Goal: Task Accomplishment & Management: Manage account settings

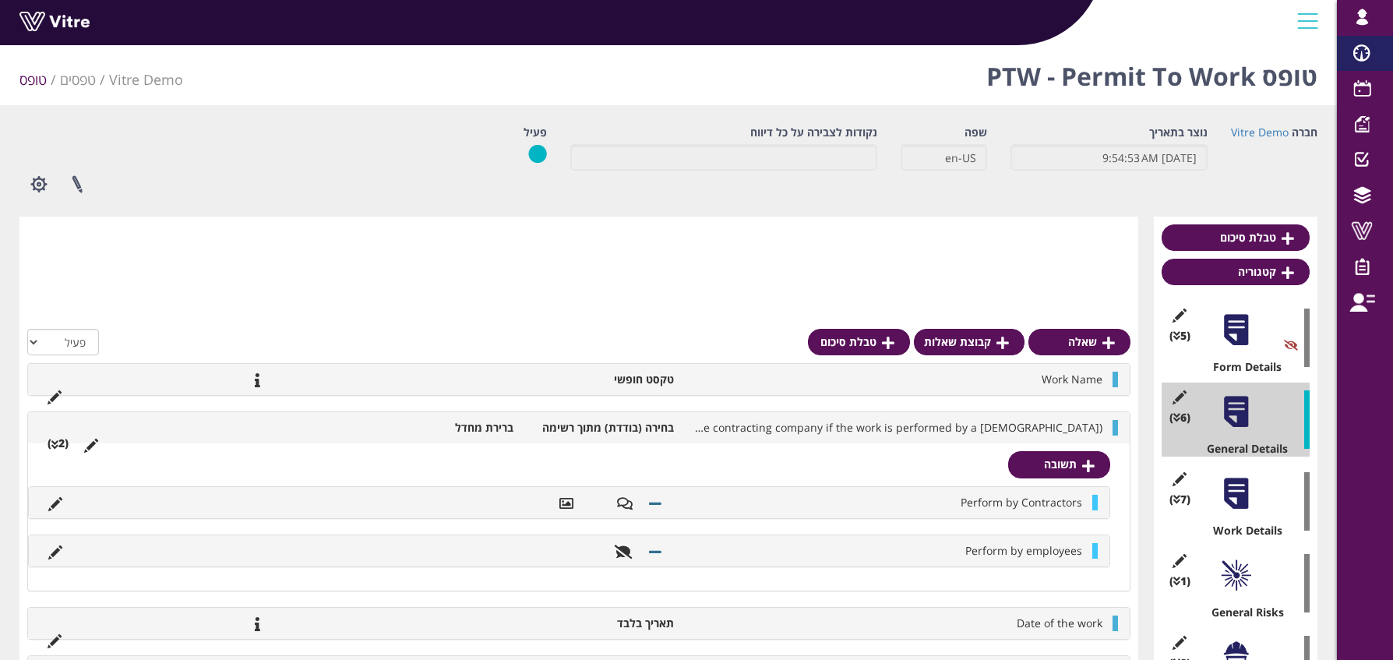
scroll to position [275, 0]
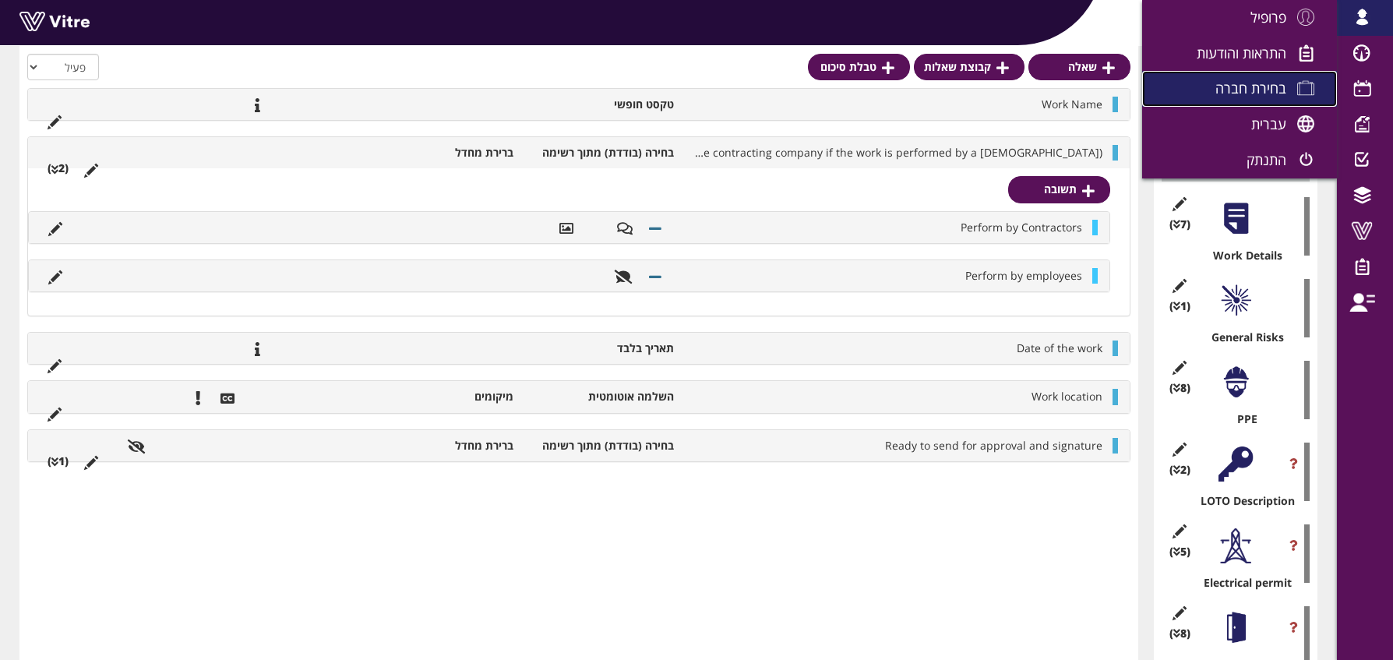
click at [1275, 97] on span "בחירת חברה" at bounding box center [1250, 88] width 71 height 19
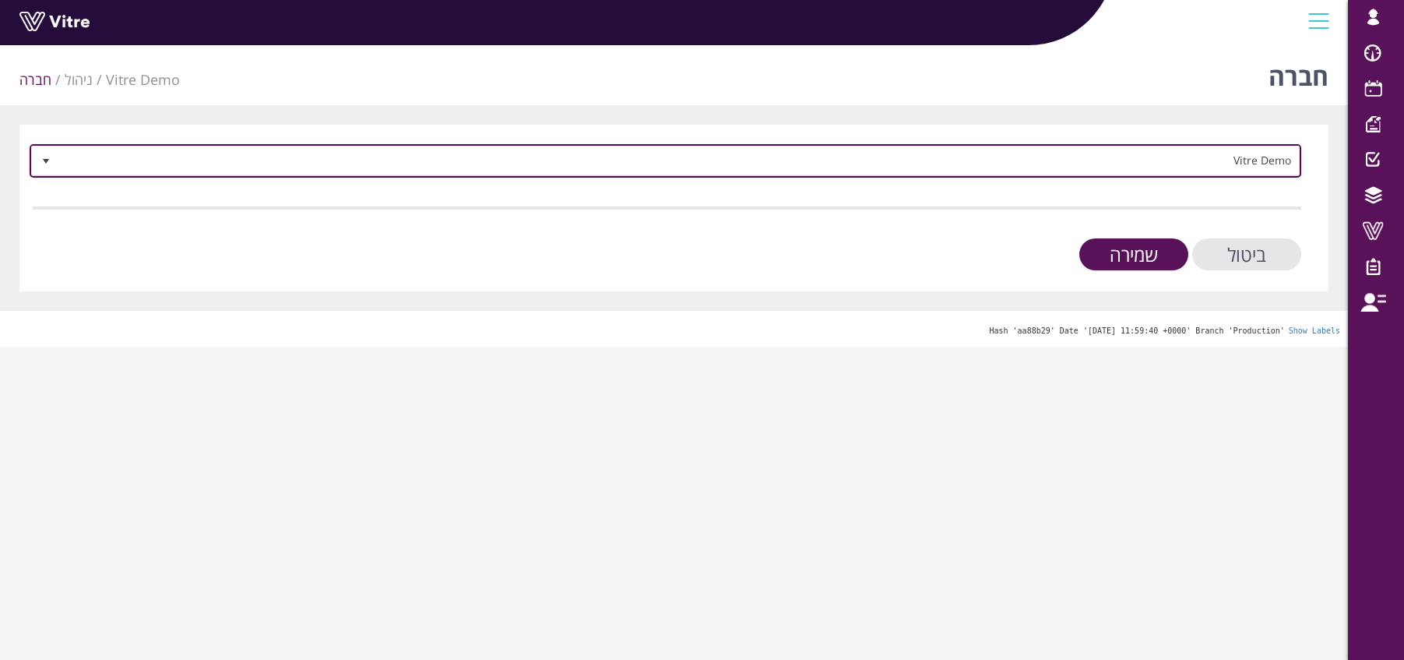
click at [1276, 155] on span "Vitre Demo" at bounding box center [679, 160] width 1241 height 28
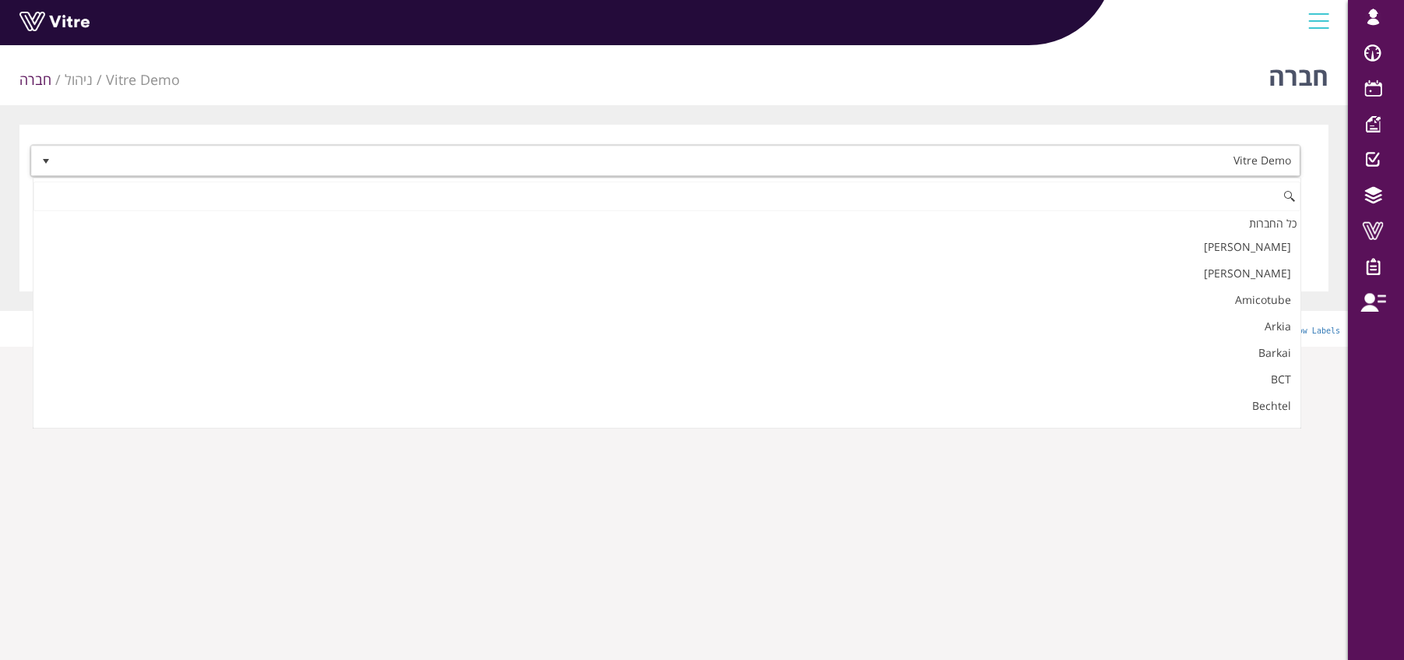
scroll to position [2113, 0]
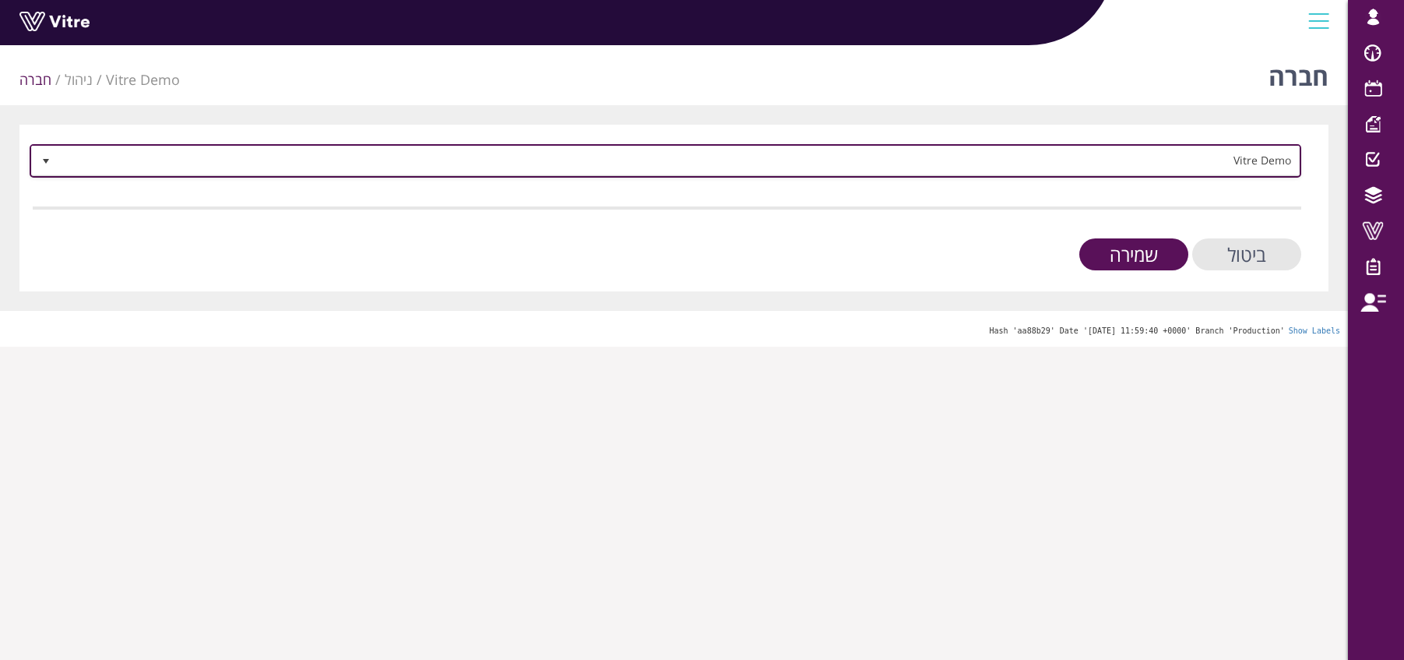
click at [1254, 167] on span "Vitre Demo" at bounding box center [679, 160] width 1241 height 28
click at [1281, 164] on span "Vitre Demo" at bounding box center [679, 160] width 1241 height 28
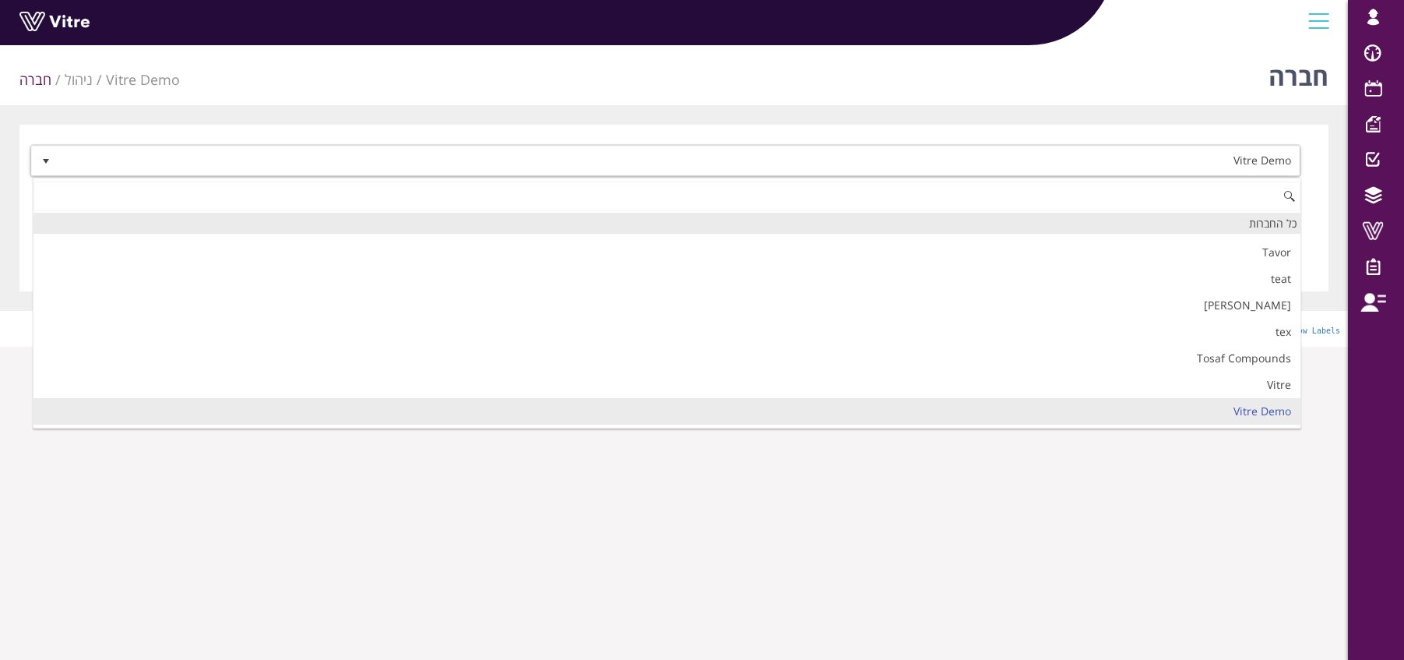
click at [1246, 231] on div "כל החברות" at bounding box center [666, 223] width 1267 height 21
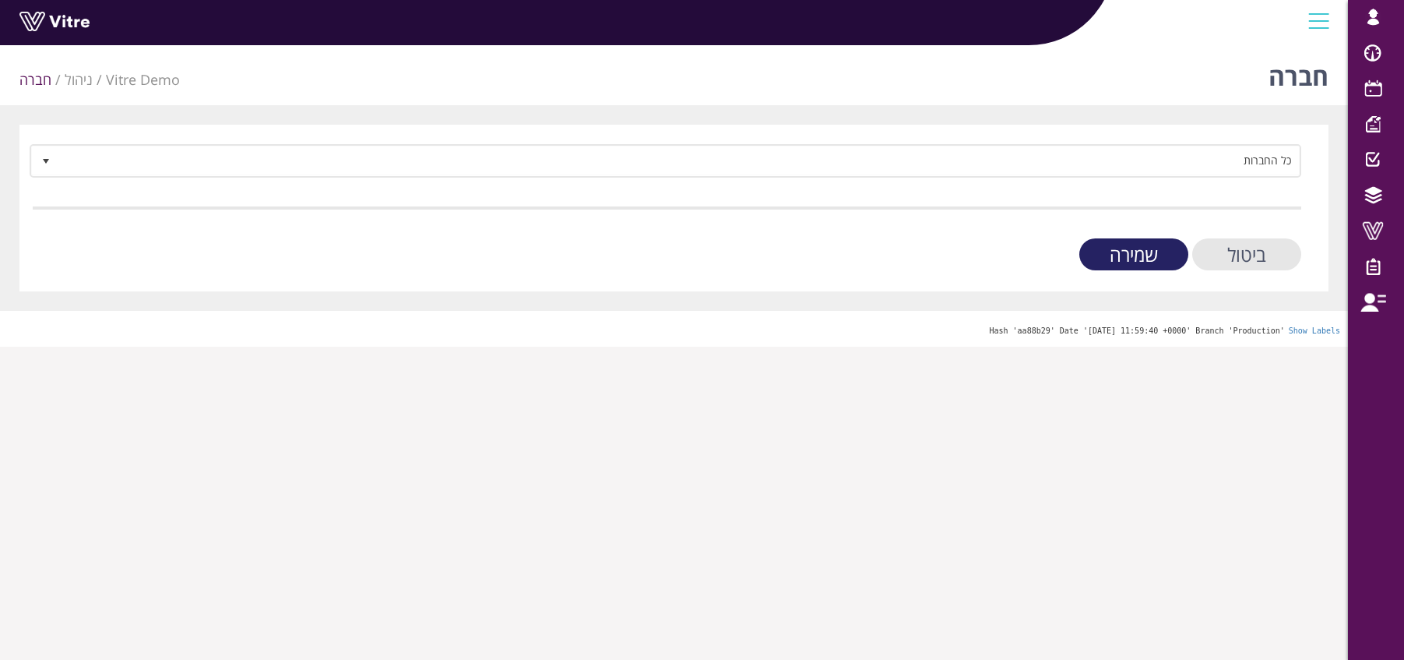
click at [1139, 259] on input "שמירה" at bounding box center [1134, 254] width 109 height 32
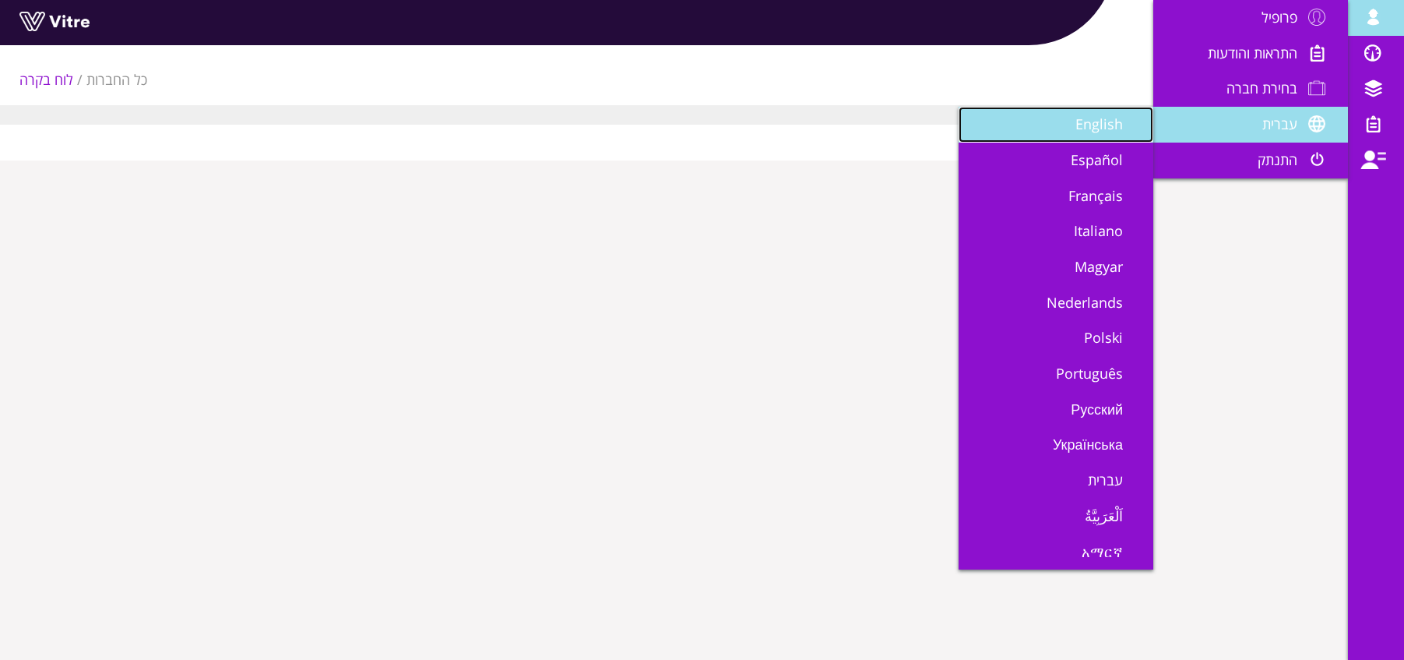
click at [1105, 131] on span "English" at bounding box center [1109, 124] width 66 height 19
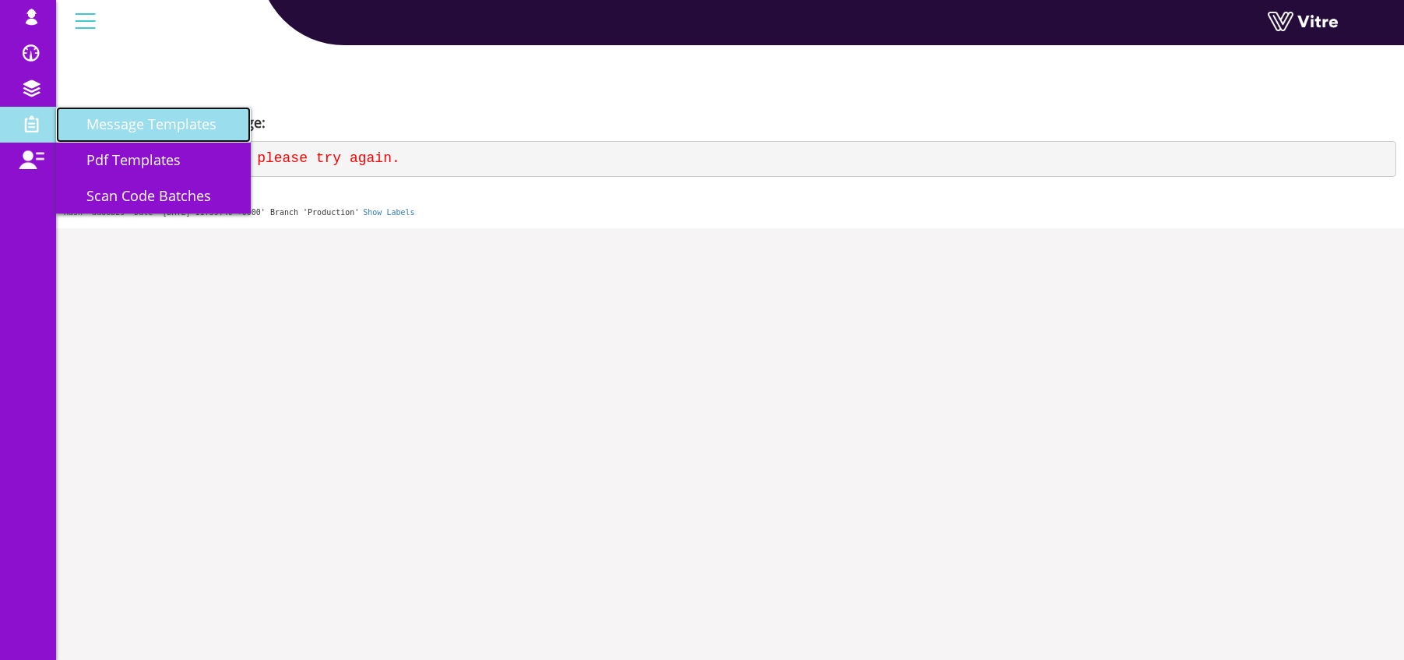
click at [132, 133] on link "Message Templates" at bounding box center [153, 125] width 195 height 36
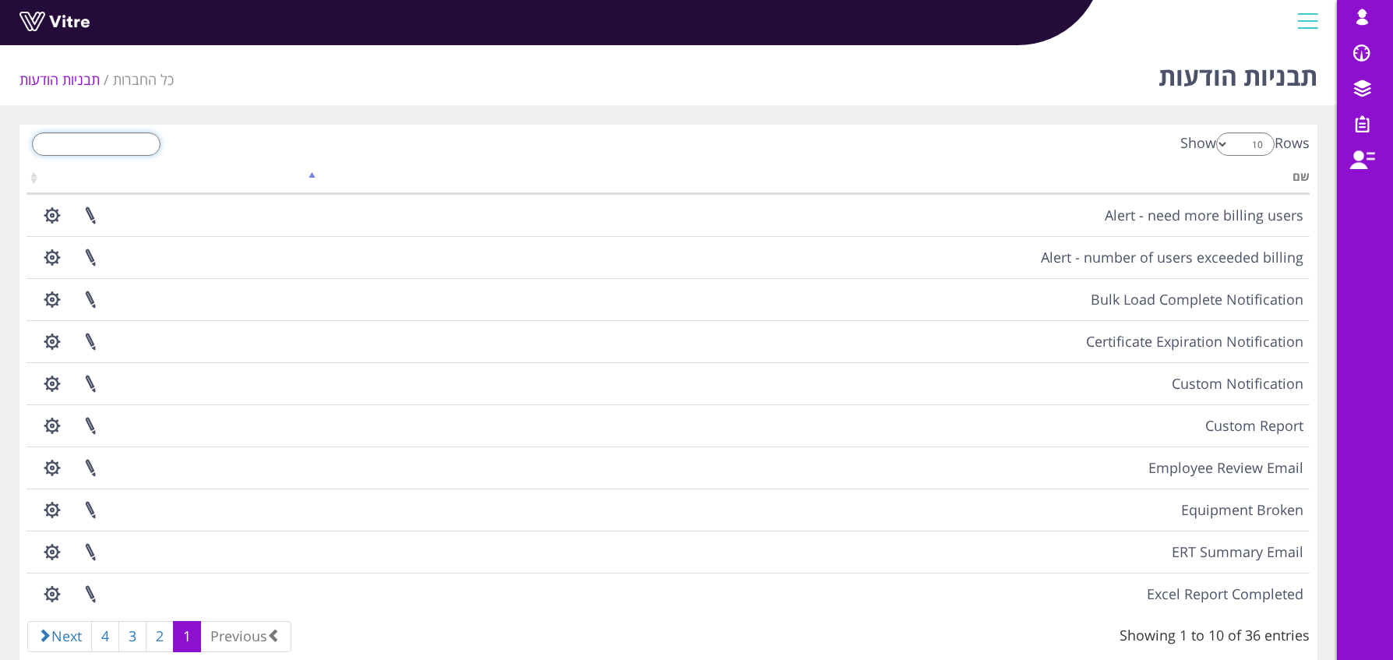
click at [90, 149] on input "search" at bounding box center [96, 143] width 129 height 23
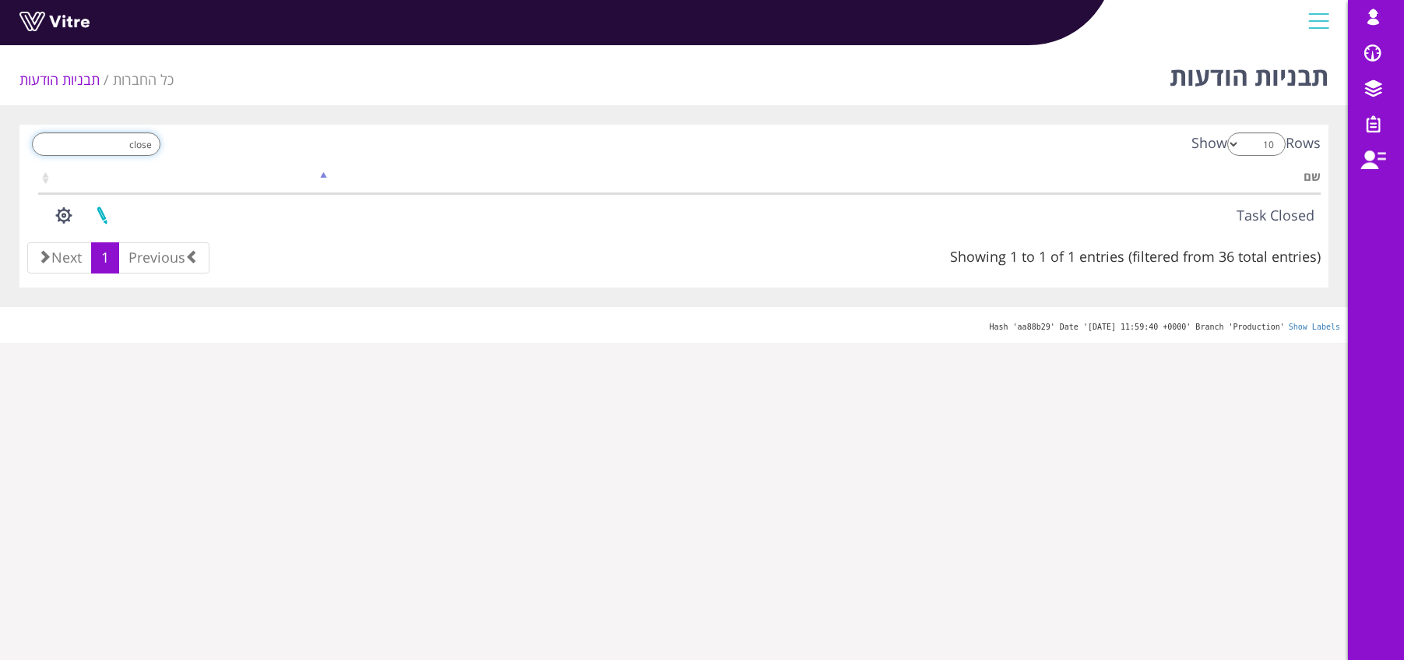
type input "close"
click at [100, 213] on link at bounding box center [102, 215] width 39 height 41
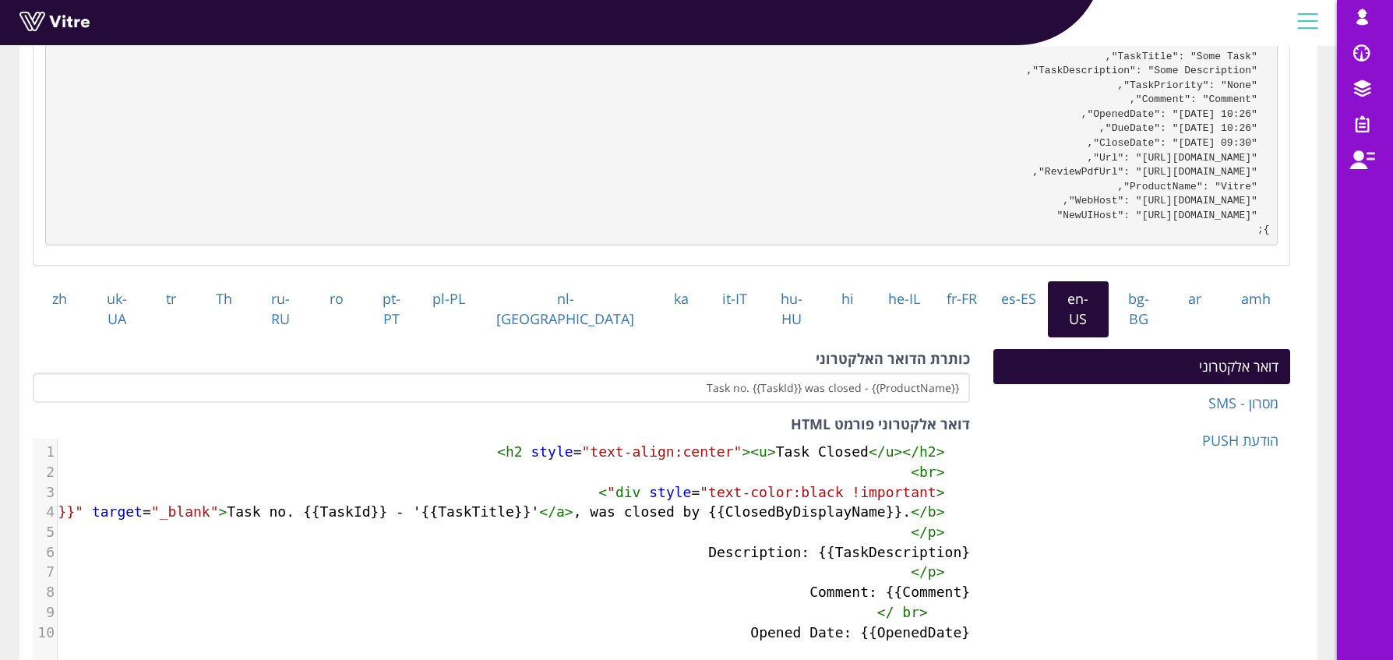
scroll to position [7, 0]
type textarea "{{TaskTitle}"
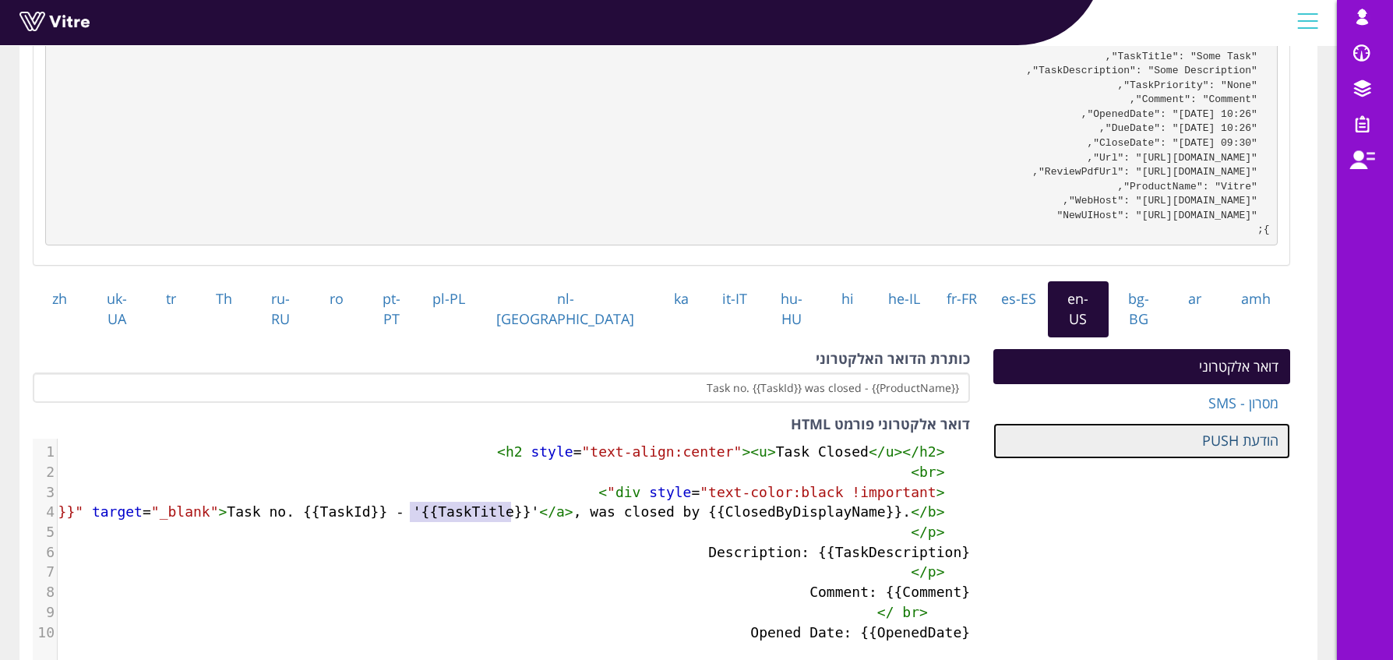
click at [1121, 449] on link "הודעת PUSH" at bounding box center [1141, 441] width 297 height 36
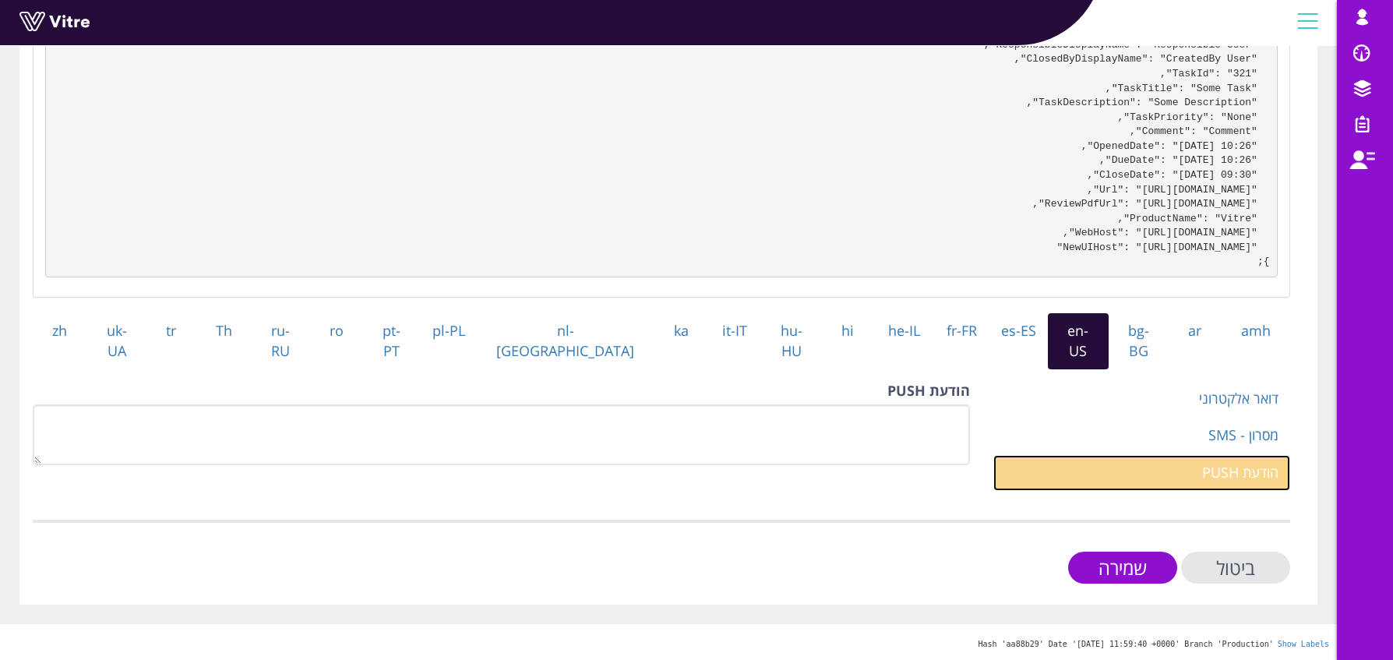
scroll to position [255, 0]
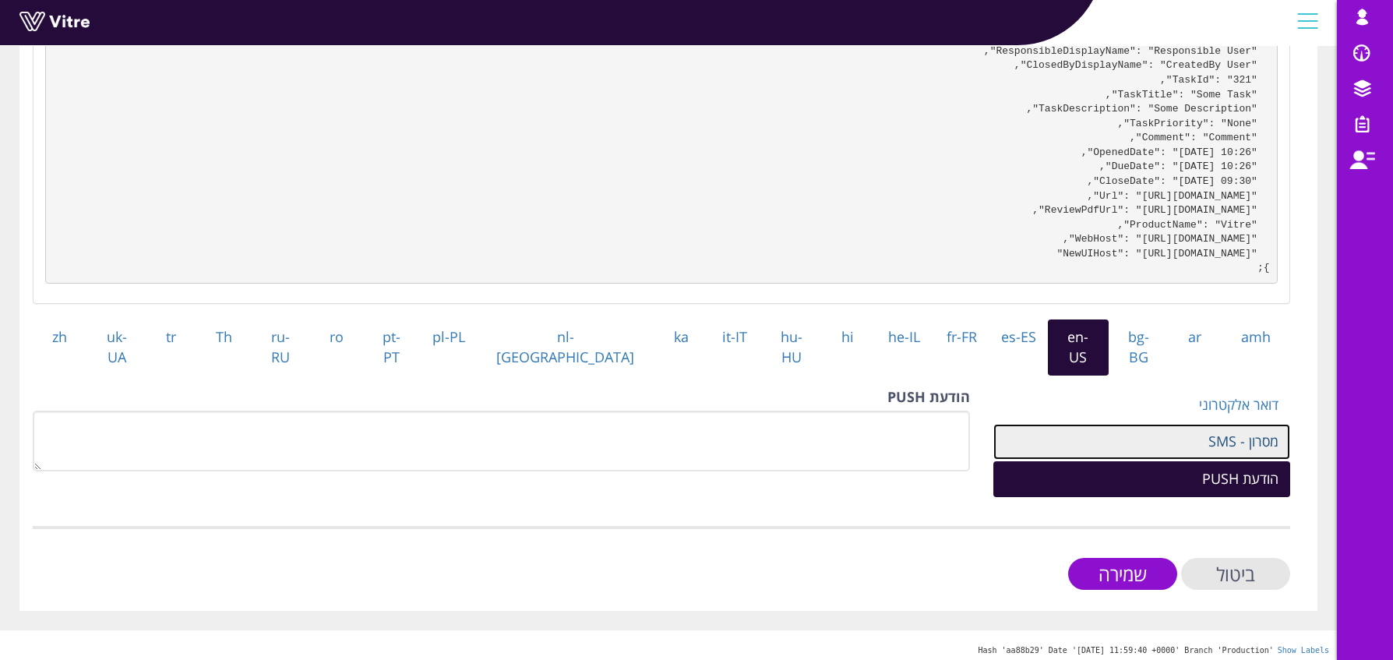
click at [1136, 434] on link "מסרון - SMS" at bounding box center [1141, 442] width 297 height 36
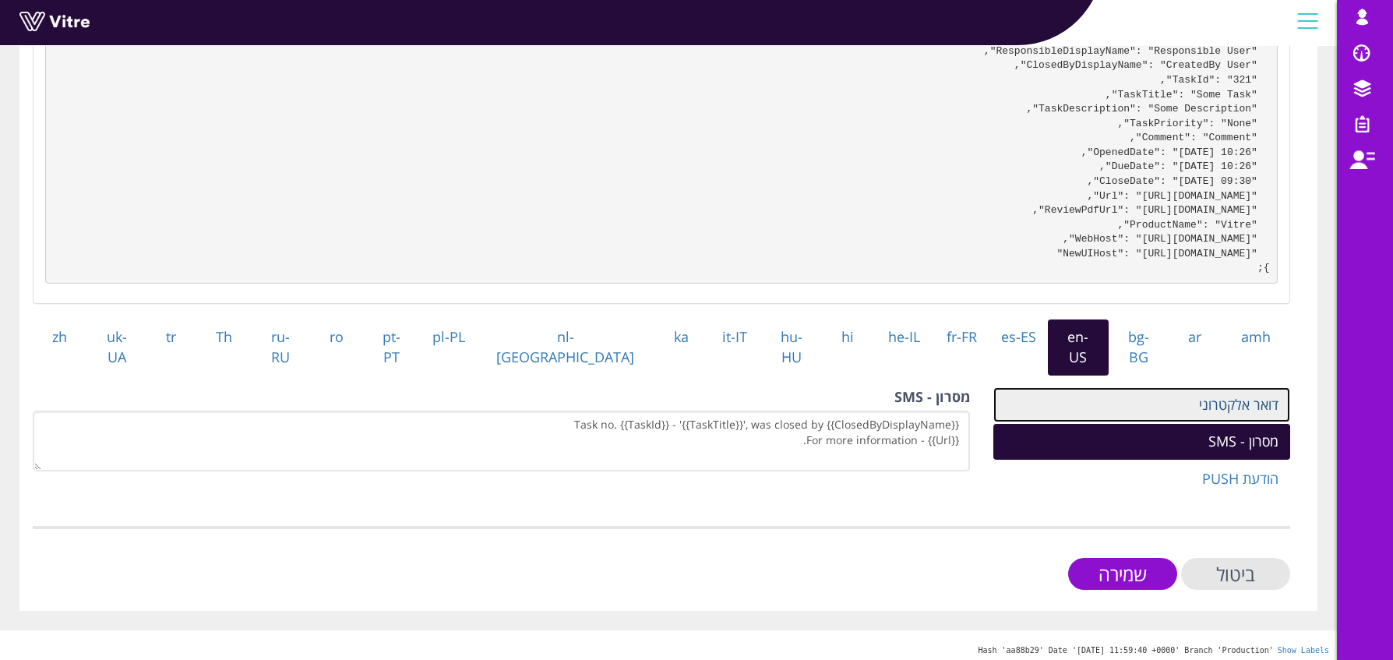
click at [1159, 396] on link "דואר אלקטרוני" at bounding box center [1141, 405] width 297 height 36
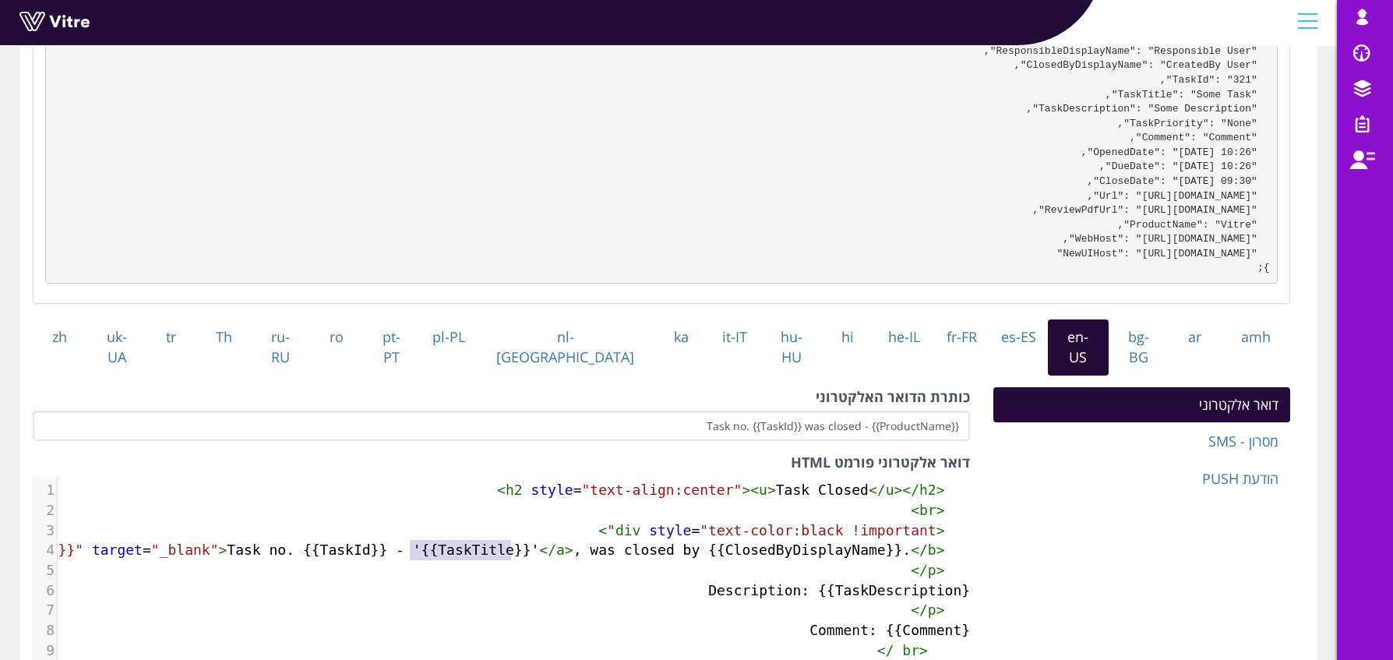
click at [487, 548] on span "< b >< a href = "{{Url}}" target = "_blank" > Task no. {{TaskId}} - '{{TaskTitl…" at bounding box center [446, 549] width 1064 height 16
type textarea "itle}"
drag, startPoint x: 515, startPoint y: 545, endPoint x: 465, endPoint y: 549, distance: 50.0
click at [465, 549] on span "< b >< a href = "{{Url}}" target = "_blank" > Task no. {{TaskId}} - '{{TaskTitl…" at bounding box center [446, 549] width 1064 height 16
type textarea "{{TaskTitle}}"
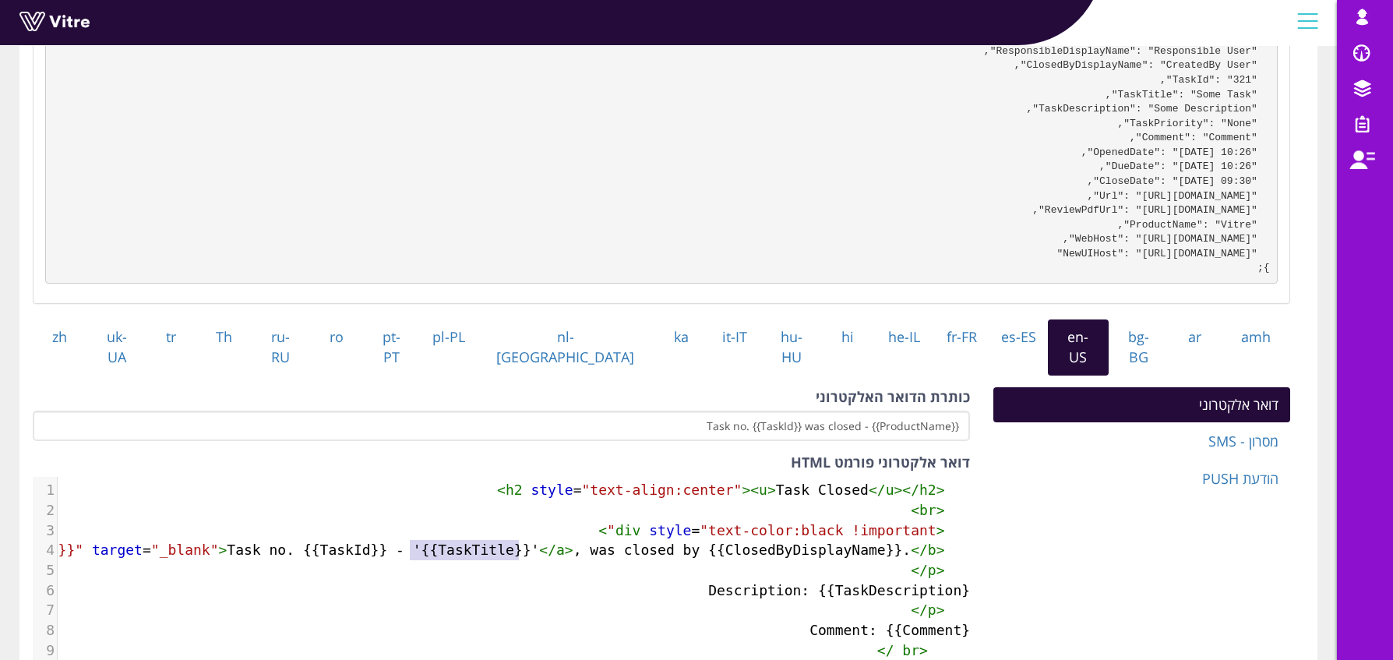
drag, startPoint x: 411, startPoint y: 547, endPoint x: 520, endPoint y: 546, distance: 108.3
click at [520, 546] on span "< b >< a href = "{{Url}}" target = "_blank" > Task no. {{TaskId}} - '{{TaskTitl…" at bounding box center [446, 549] width 1064 height 16
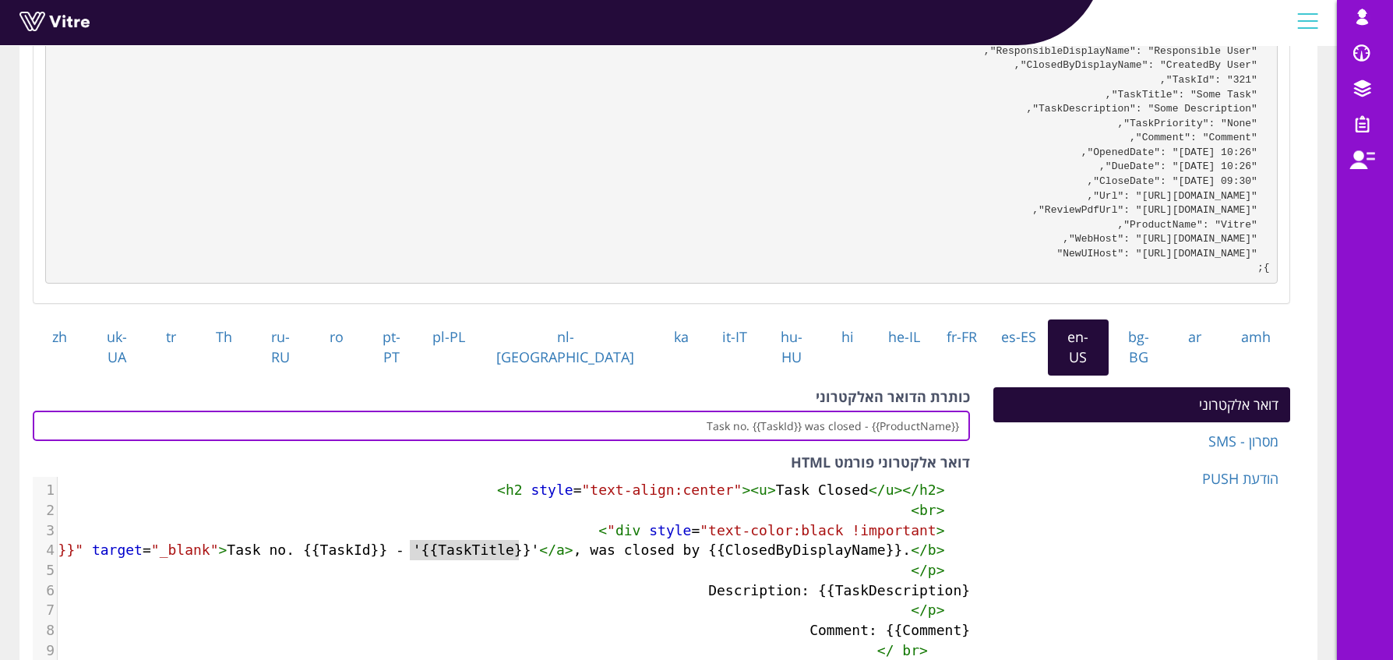
click at [808, 422] on input "{{ProductName}} - Task no. {{TaskId}} was closed" at bounding box center [501, 425] width 937 height 30
paste input "{{TaskTitle}}"
type input "{{ProductName}} - Task no. {{TaskId}} - {{TaskTitle}} was closed"
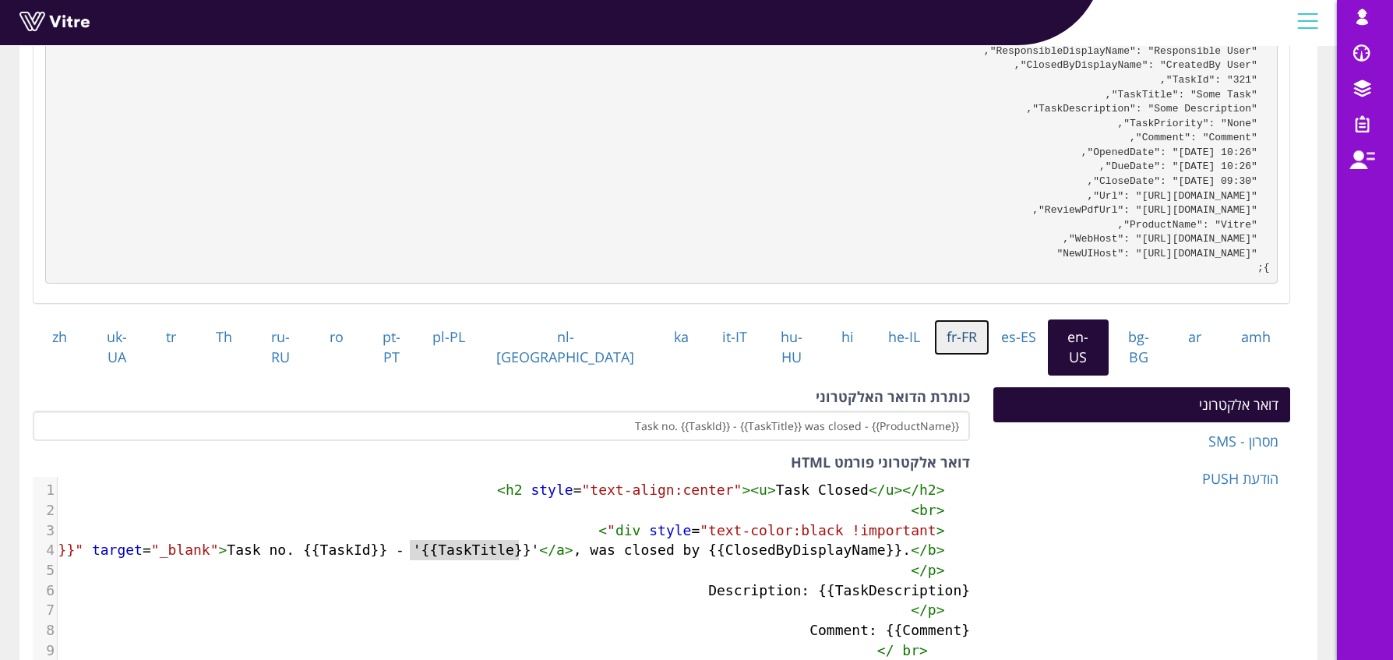
click at [934, 351] on link "fr-FR" at bounding box center [961, 337] width 55 height 36
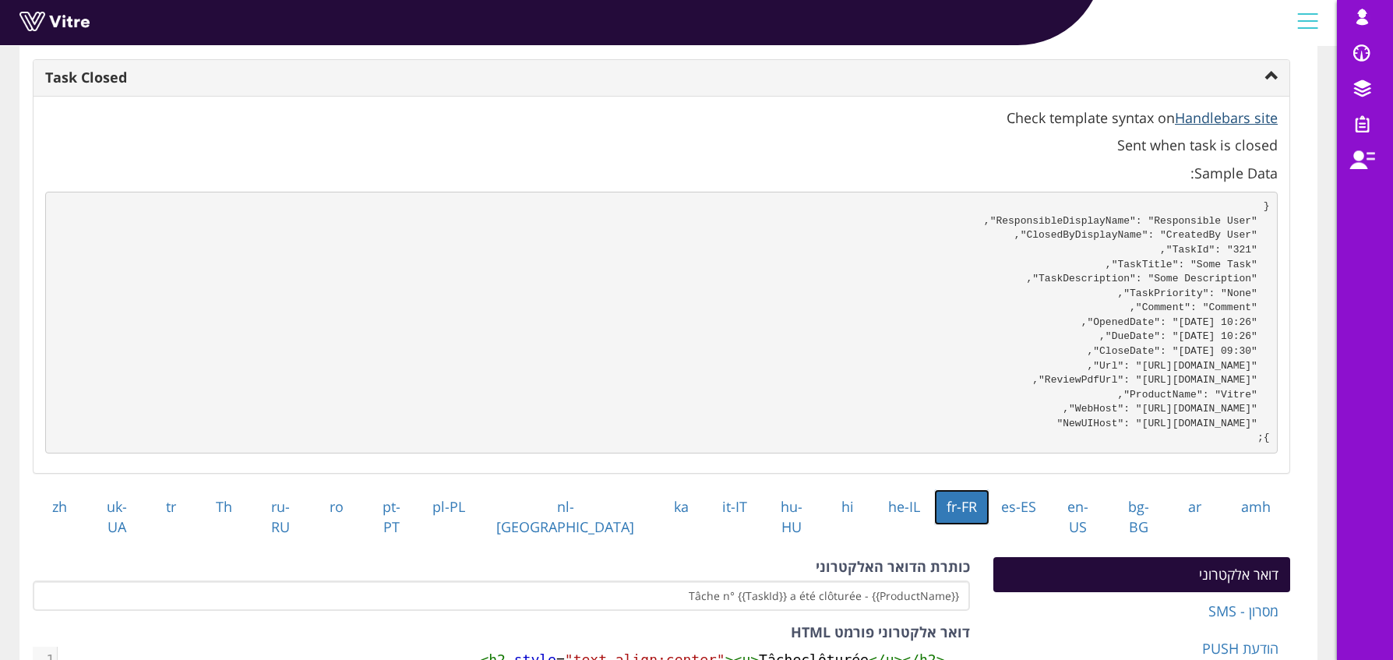
scroll to position [0, 0]
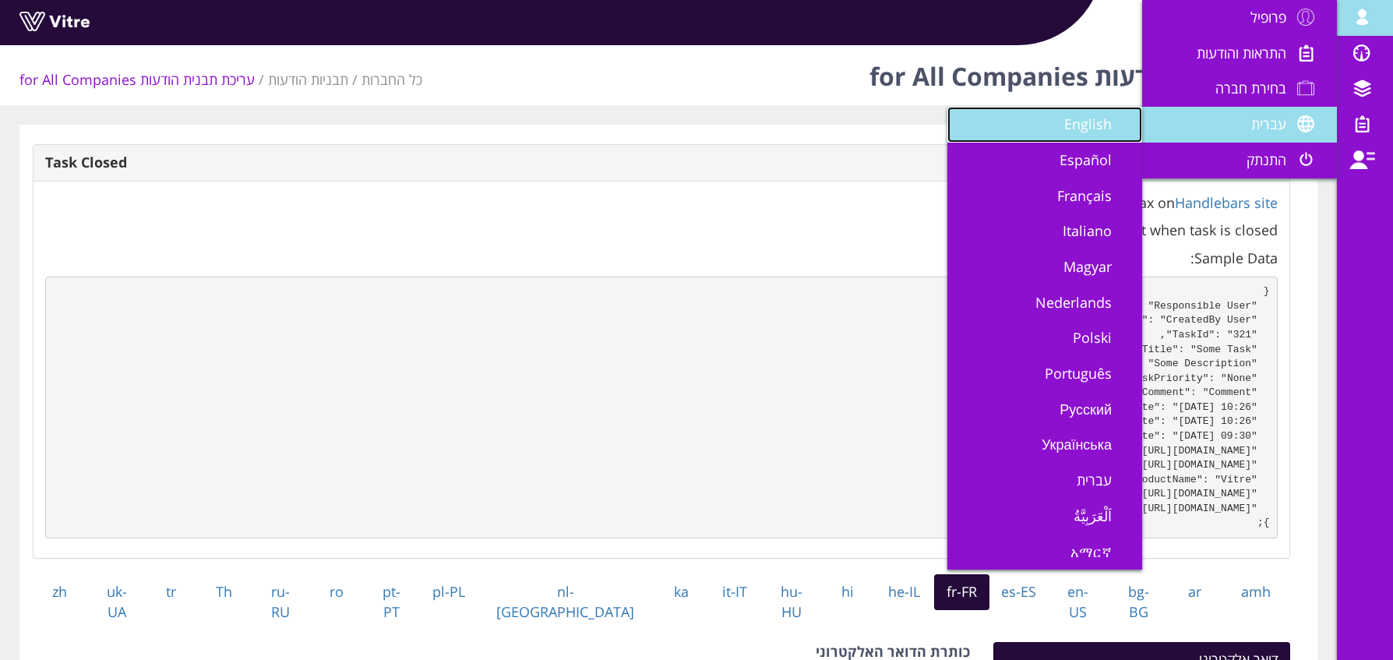
click at [1073, 125] on span "English" at bounding box center [1097, 124] width 66 height 19
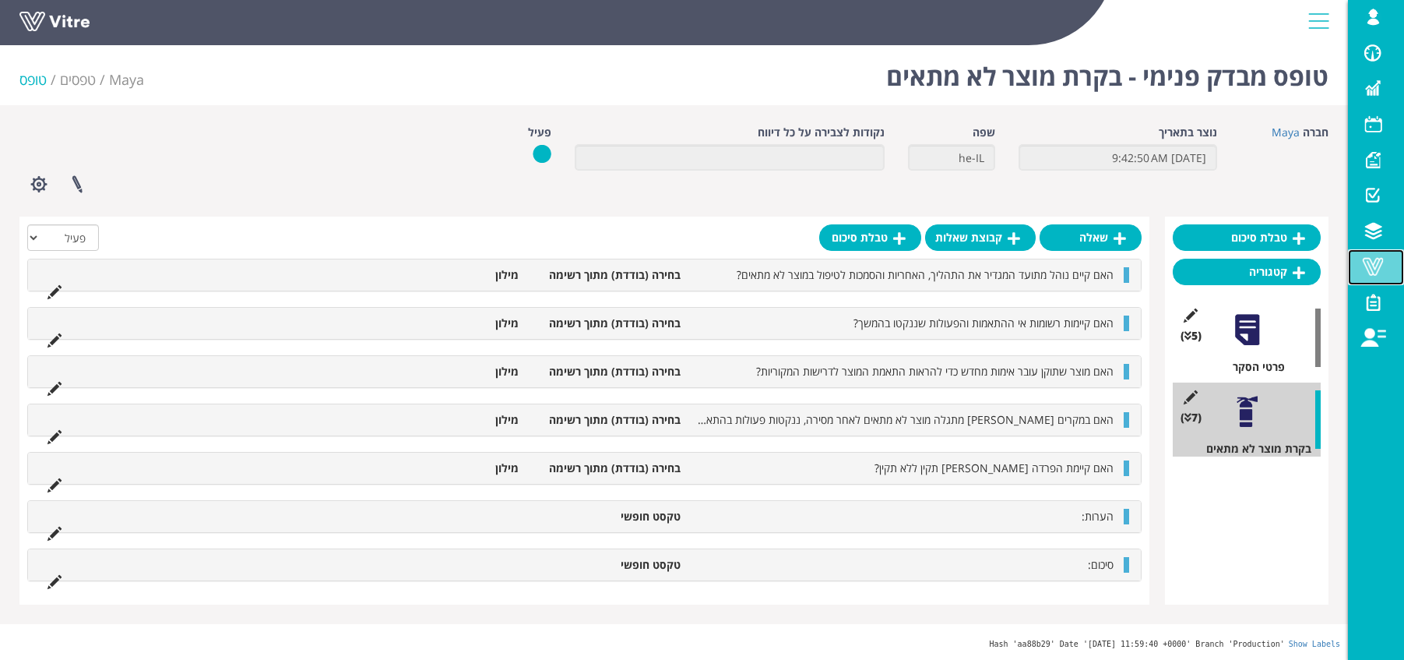
click at [1371, 269] on span at bounding box center [1373, 266] width 39 height 19
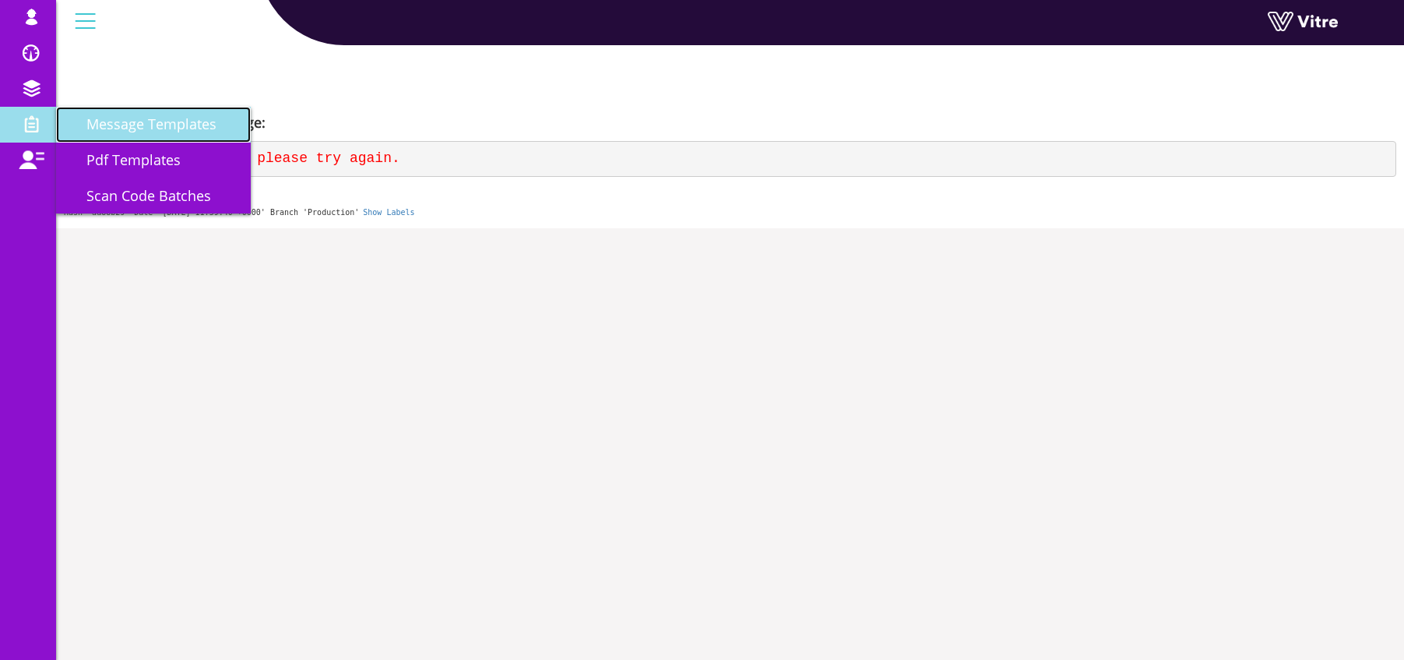
click at [145, 129] on span "Message Templates" at bounding box center [142, 124] width 149 height 19
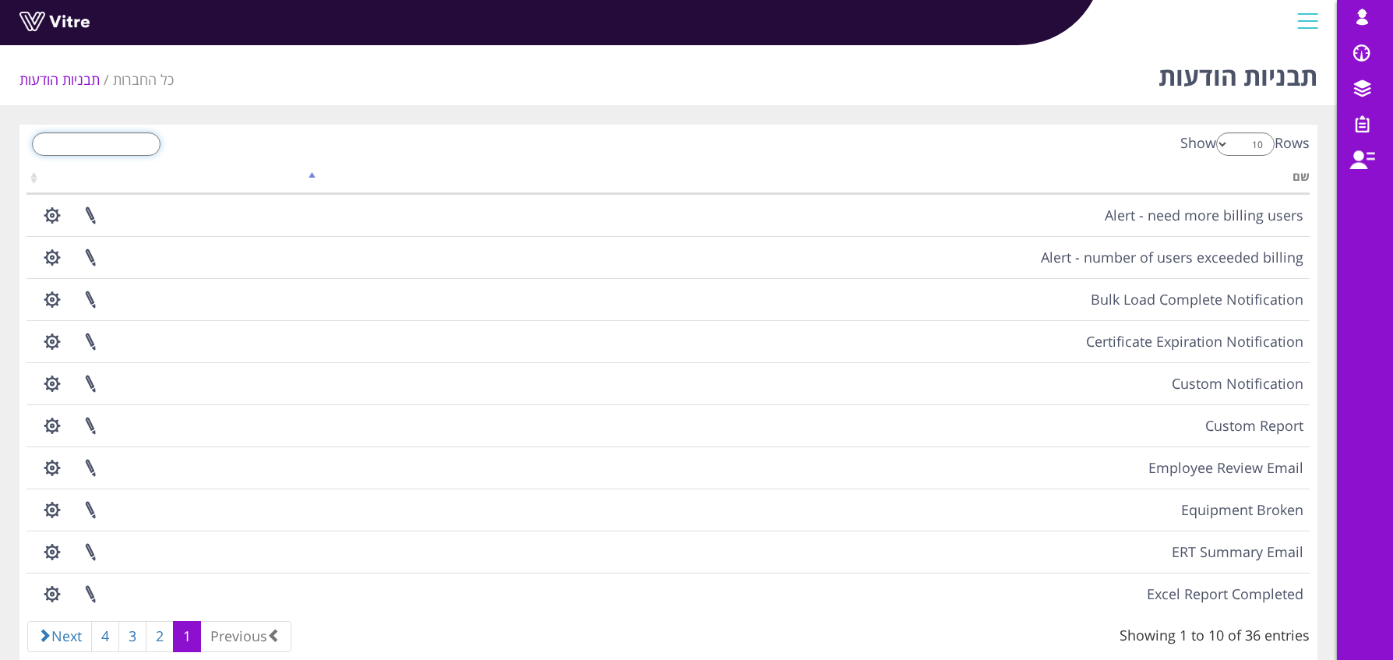
click at [139, 146] on input "search" at bounding box center [96, 143] width 129 height 23
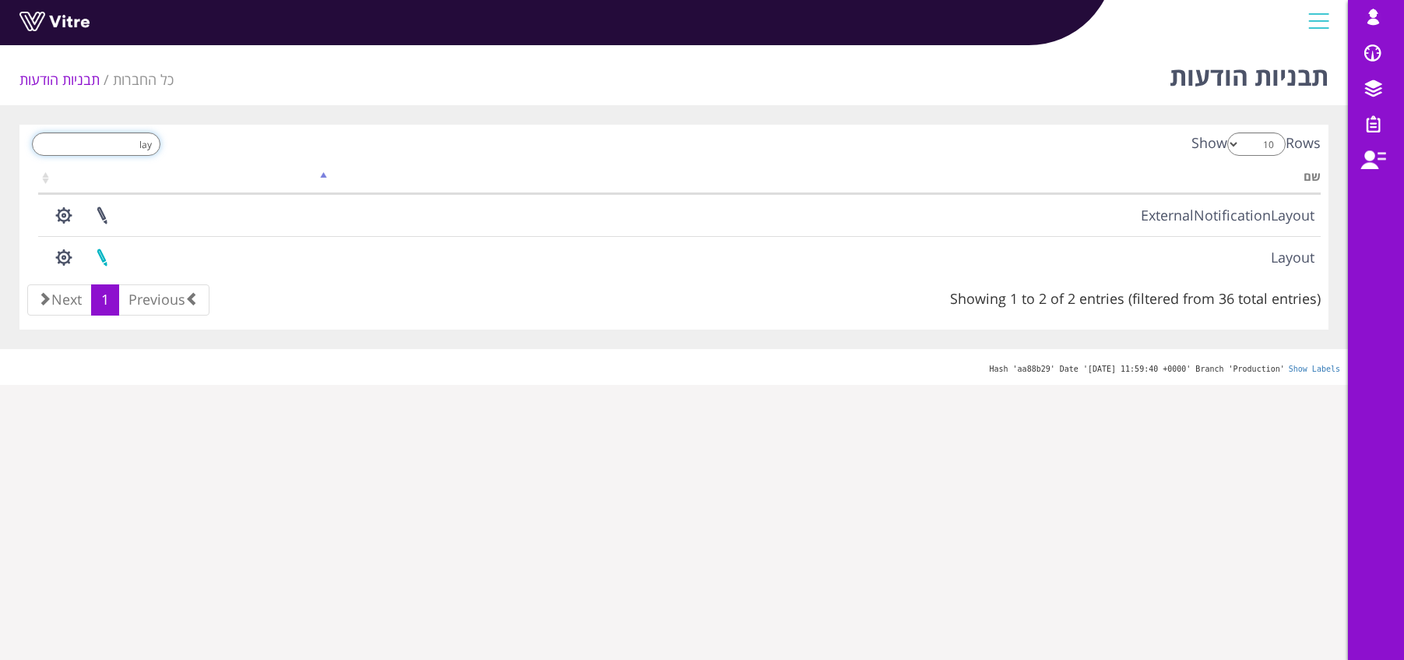
type input "lay"
click at [104, 264] on link at bounding box center [102, 257] width 39 height 41
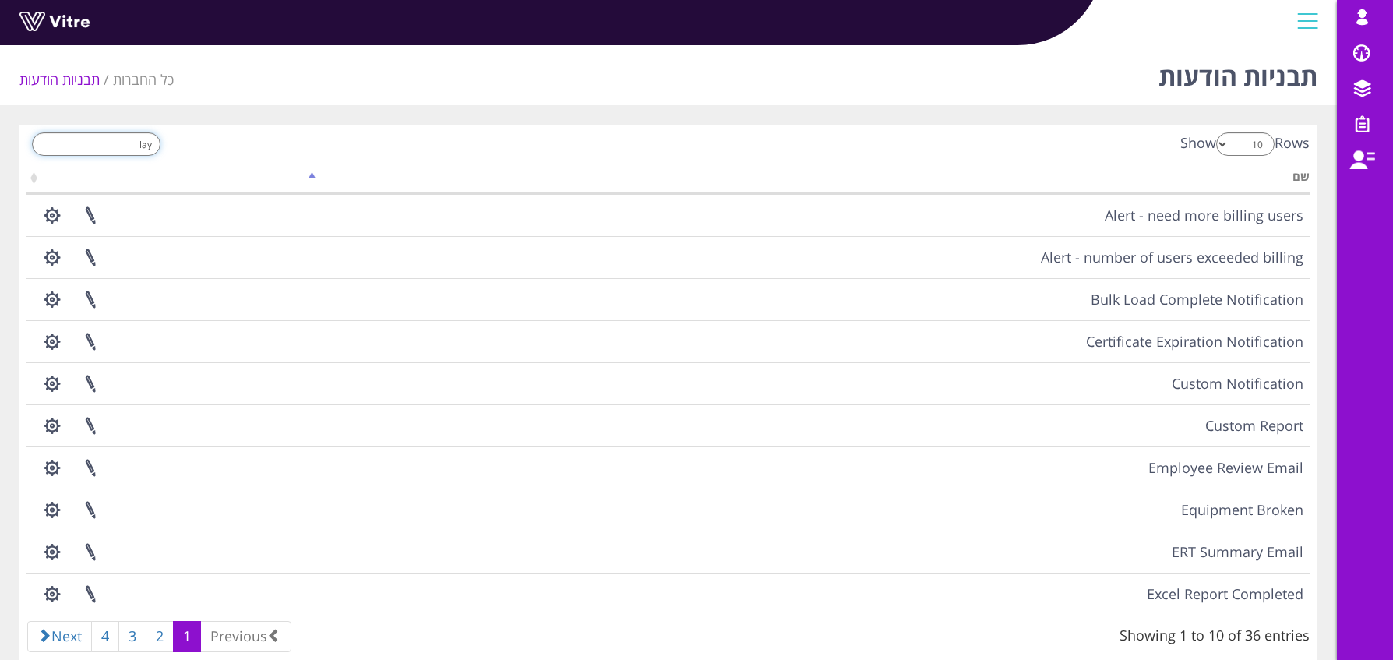
click at [111, 148] on input "lay" at bounding box center [96, 143] width 129 height 23
click at [139, 145] on input "lay" at bounding box center [96, 143] width 129 height 23
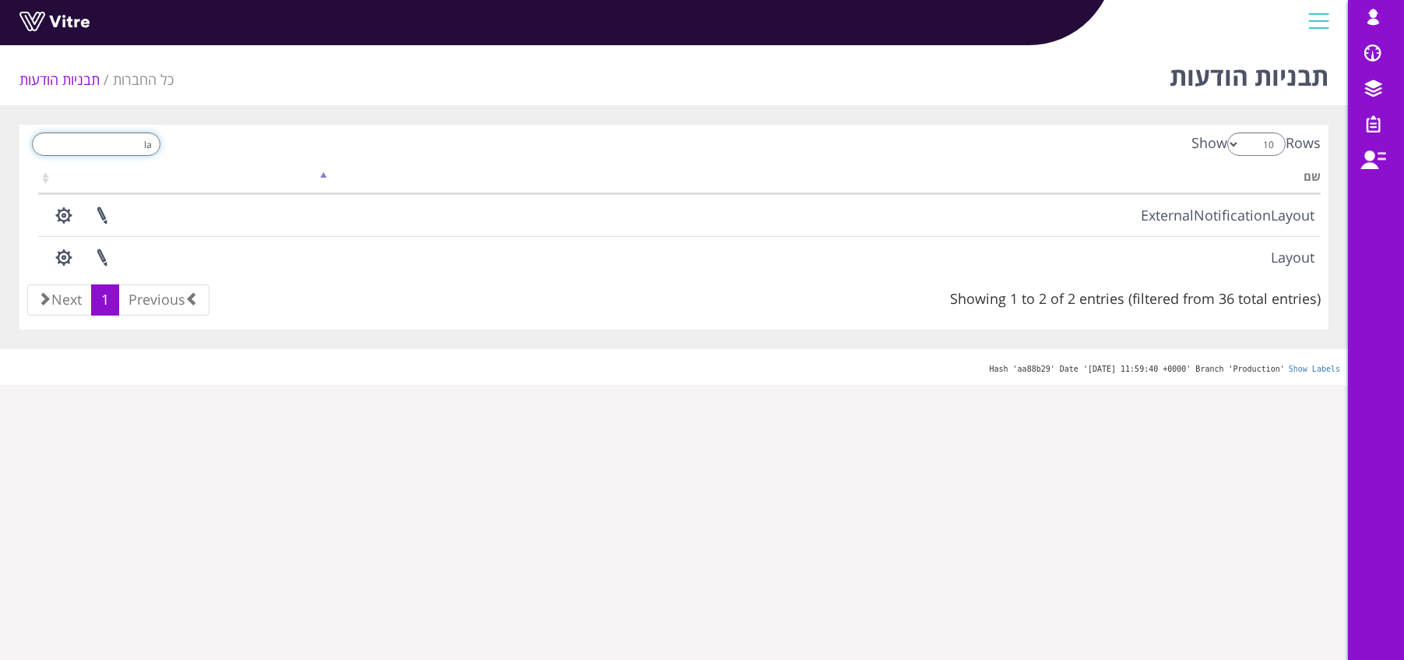
type input "lay"
click at [69, 257] on button "button" at bounding box center [63, 257] width 39 height 41
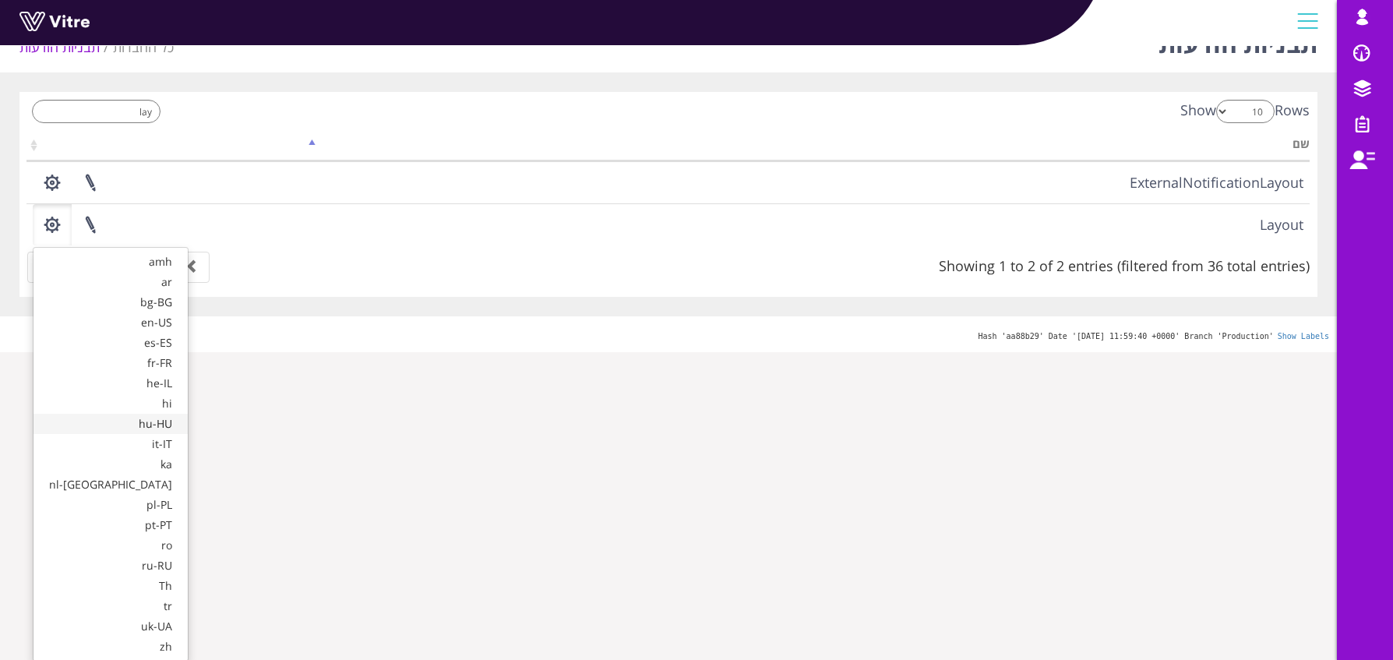
scroll to position [34, 0]
click at [90, 326] on link "en-US" at bounding box center [110, 321] width 154 height 20
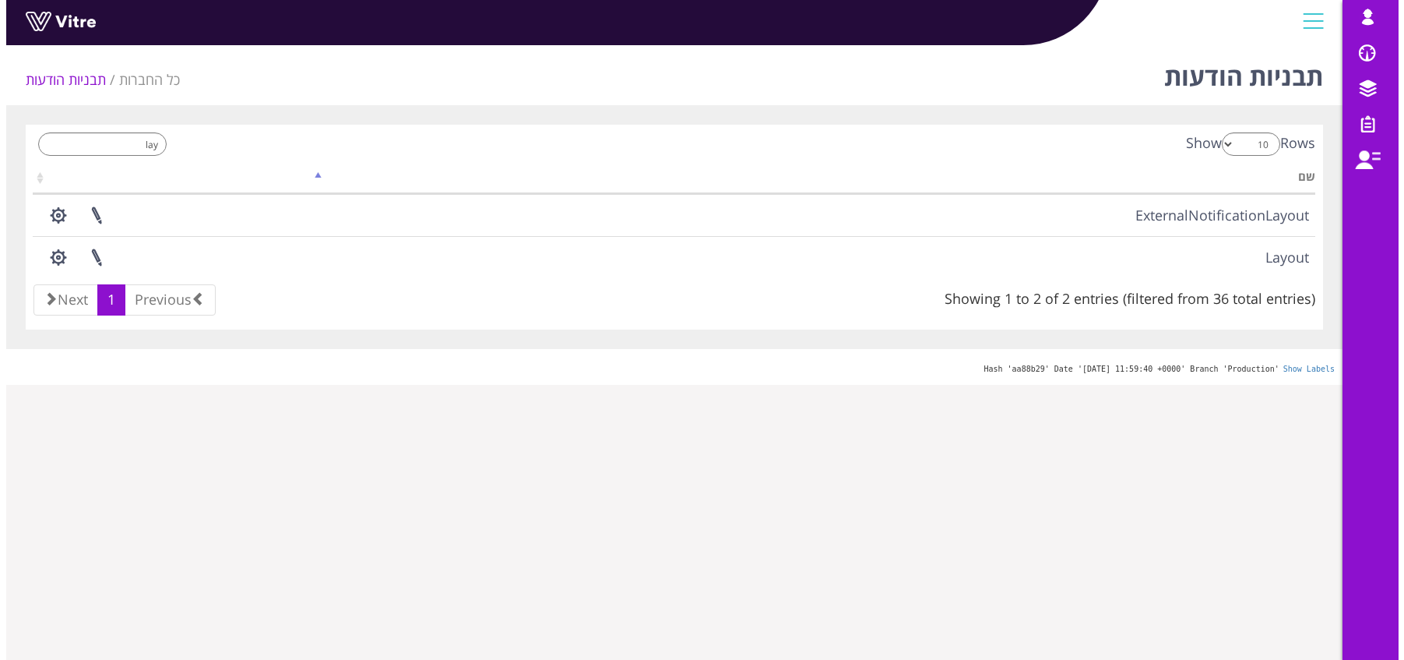
scroll to position [0, 0]
